Goal: Check status

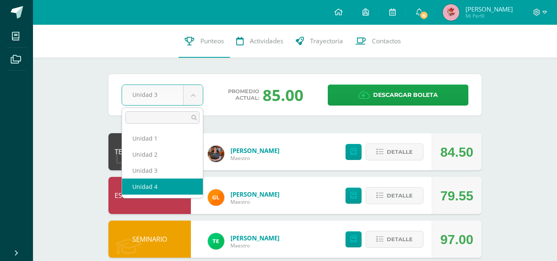
select select "Unidad 4"
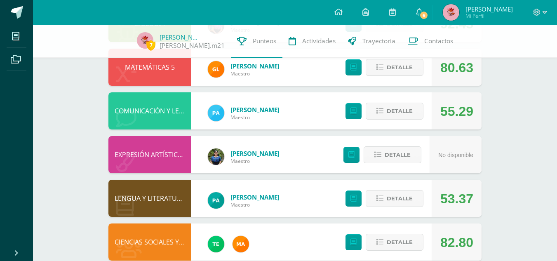
scroll to position [272, 0]
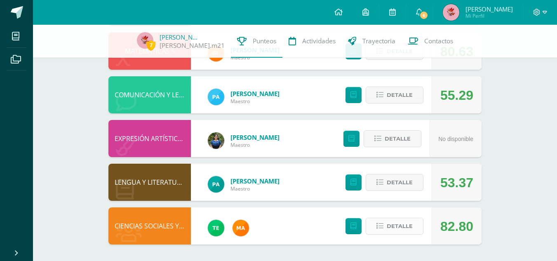
click at [391, 230] on span "Detalle" at bounding box center [400, 226] width 26 height 15
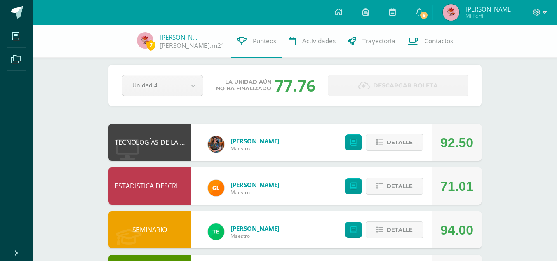
scroll to position [0, 0]
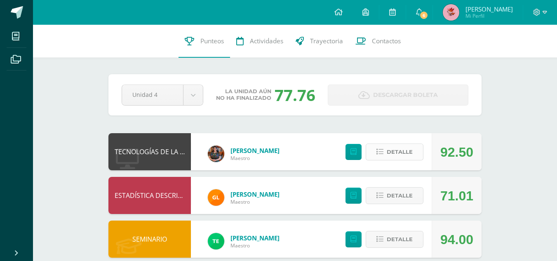
click at [409, 158] on span "Detalle" at bounding box center [400, 151] width 26 height 15
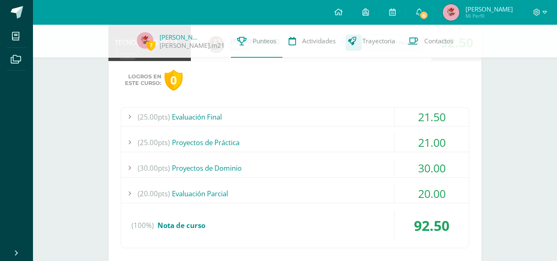
scroll to position [106, 0]
click at [218, 146] on div "(25.00pts) Proyectos de Práctica" at bounding box center [295, 142] width 348 height 19
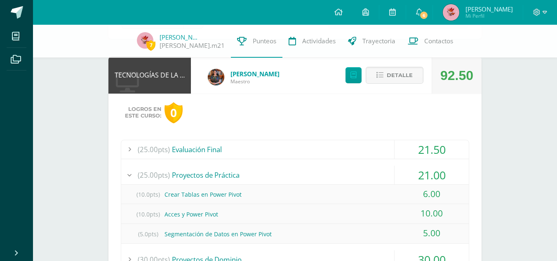
scroll to position [0, 0]
